Goal: Use online tool/utility: Utilize a website feature to perform a specific function

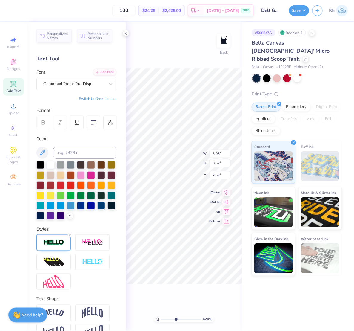
scroll to position [5, 2]
type input "4.2425613837645"
type textarea "Dive in. Do ood."
type input "4.2425613837645"
type textarea "Dive in. Do Good."
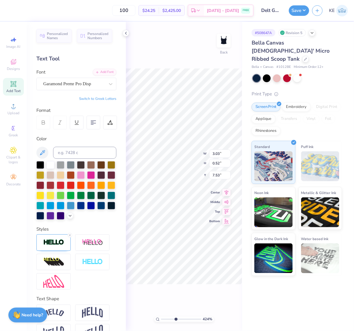
type input "4.2425613837645"
type input "3.18"
type input "0.38"
type input "7.60"
click at [126, 33] on polyline at bounding box center [125, 33] width 1 height 2
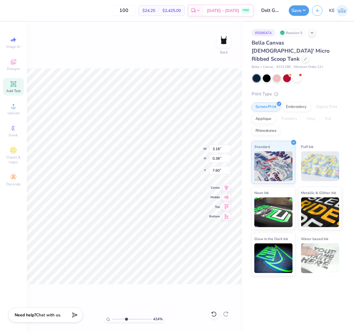
type input "1"
type input "7.35"
type input "6.00"
type input "1.14"
click at [11, 113] on span "Upload" at bounding box center [13, 112] width 12 height 5
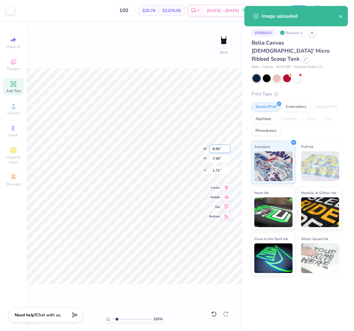
click at [215, 150] on input "8.95" at bounding box center [220, 149] width 22 height 8
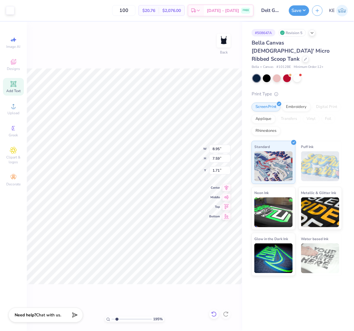
click at [216, 314] on icon at bounding box center [214, 314] width 6 height 6
click at [216, 314] on icon at bounding box center [213, 313] width 5 height 5
click at [228, 314] on div "195 % Back W 7.35 7.35 " H 6.00 6.00 " Y 1.14 1.14 " Center Middle Top Bottom" at bounding box center [134, 176] width 215 height 309
click at [213, 315] on icon at bounding box center [214, 314] width 6 height 6
click at [229, 315] on div at bounding box center [226, 314] width 10 height 10
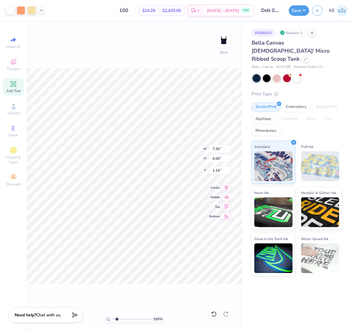
click at [229, 315] on div "195 % Back W 7.35 7.35 " H 6.00 6.00 " Y 1.14 1.14 " Center Middle Top Bottom" at bounding box center [134, 176] width 215 height 309
click at [229, 315] on div "195 % Back" at bounding box center [134, 176] width 215 height 309
click at [226, 311] on div "195 % Back" at bounding box center [134, 176] width 215 height 309
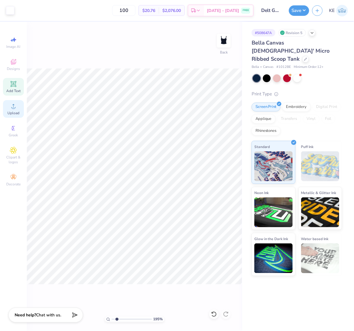
click at [17, 102] on div "Upload" at bounding box center [13, 109] width 21 height 18
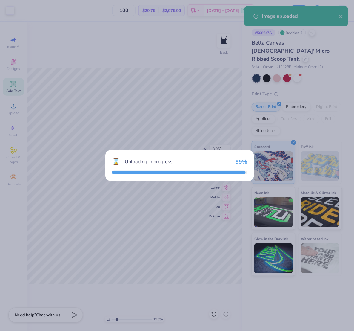
type input "1.94838386168054"
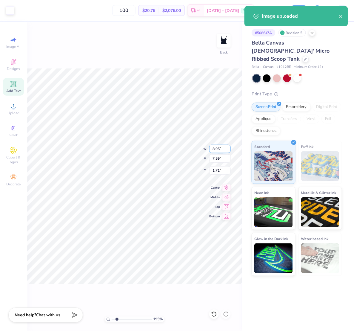
click at [220, 148] on input "8.95" at bounding box center [220, 149] width 22 height 8
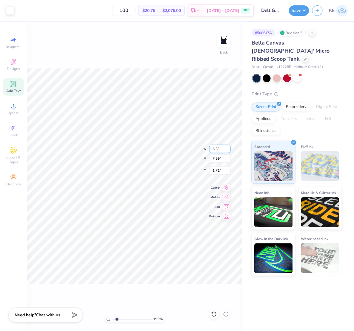
type input "6"
type input "7.35"
type input "1.94838386168054"
type input "6.23"
type input "2.39"
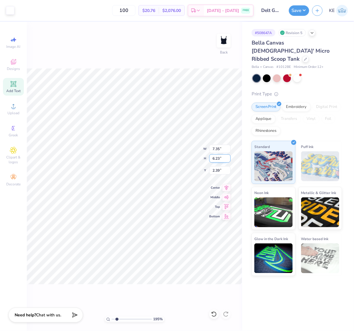
type input "1.94838386168054"
type input "1.29"
type input "1.74339355603371"
click at [214, 151] on input "7.35" at bounding box center [220, 149] width 22 height 8
type input "7"
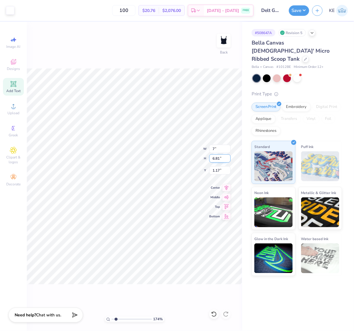
type input "1.74339355603371"
type input "7.00"
type input "6.49"
type input "1"
type input "1.74339355603371"
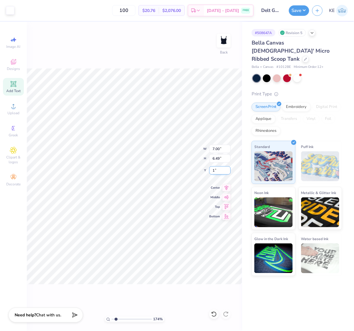
type input "1.00"
type input "1"
click at [304, 10] on button "Save" at bounding box center [299, 9] width 20 height 10
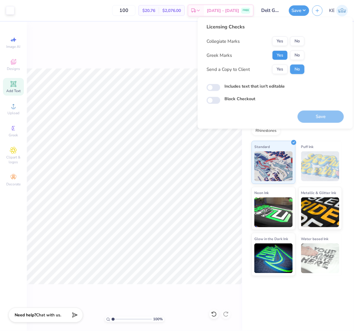
click at [285, 55] on button "Yes" at bounding box center [280, 55] width 16 height 10
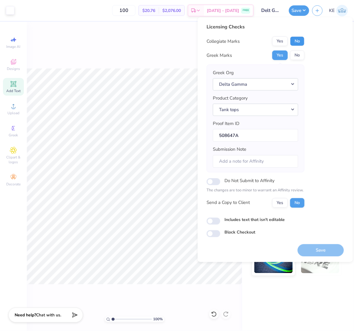
click at [300, 40] on button "No" at bounding box center [297, 41] width 14 height 10
click at [326, 247] on button "Save" at bounding box center [321, 250] width 46 height 12
